Goal: Task Accomplishment & Management: Manage account settings

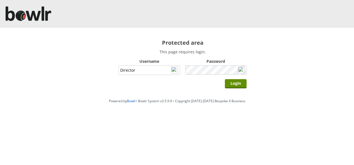
type input "Director"
click at [225, 79] on input "Login" at bounding box center [236, 83] width 22 height 9
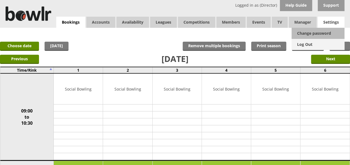
drag, startPoint x: 304, startPoint y: 45, endPoint x: 306, endPoint y: 41, distance: 4.8
click at [304, 45] on link "Log Out" at bounding box center [317, 44] width 53 height 11
